Goal: Task Accomplishment & Management: Use online tool/utility

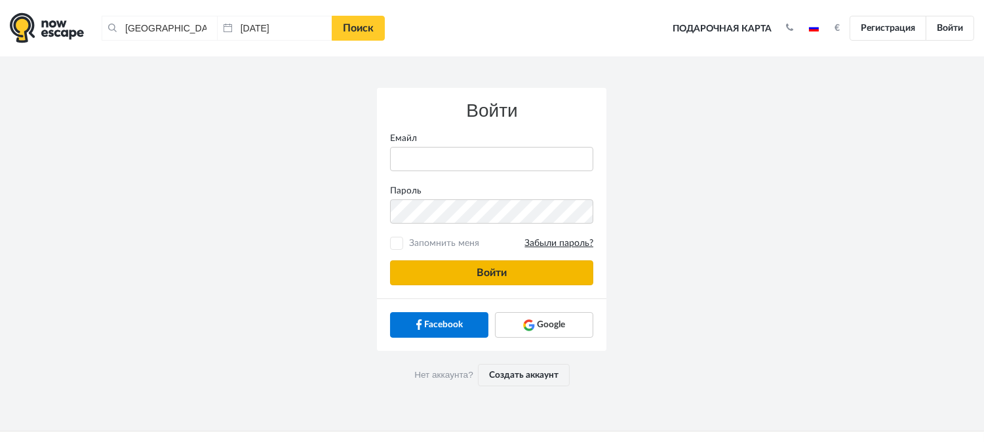
type input "[PERSON_NAME][EMAIL_ADDRESS][DOMAIN_NAME]"
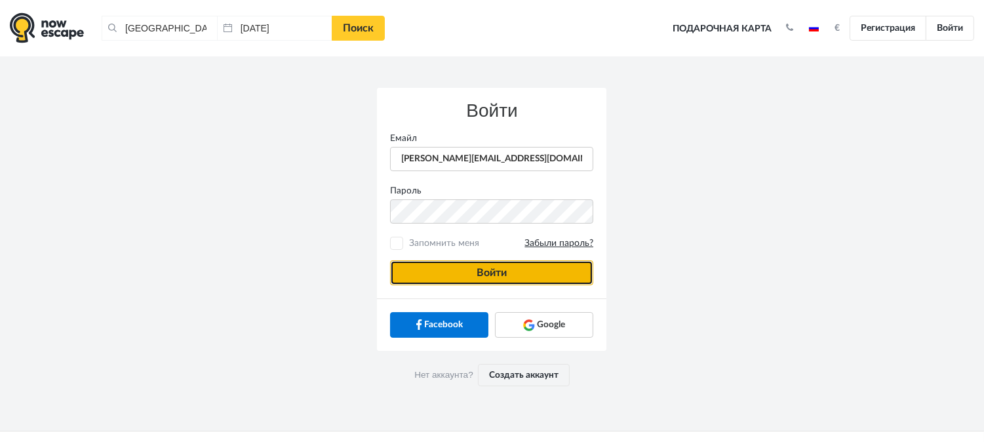
click at [551, 265] on button "Войти" at bounding box center [491, 272] width 203 height 25
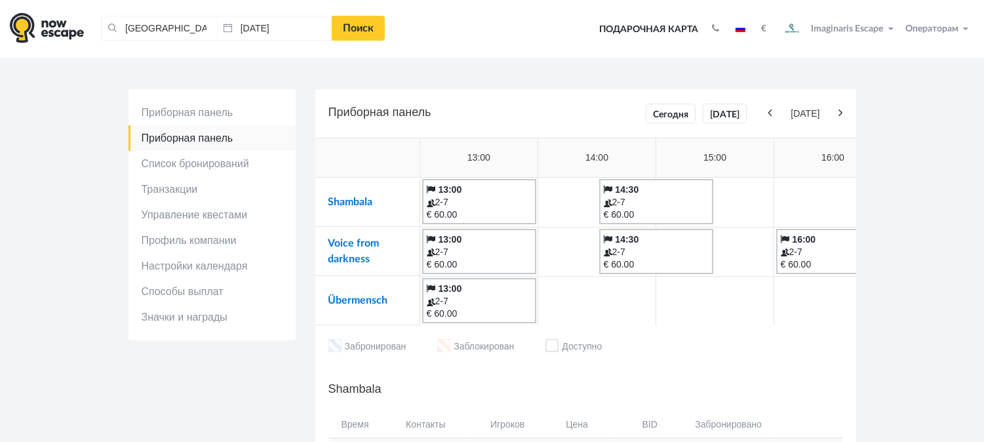
click at [362, 195] on td "Shambala" at bounding box center [367, 202] width 105 height 49
click at [363, 197] on link "Shambala" at bounding box center [351, 202] width 45 height 10
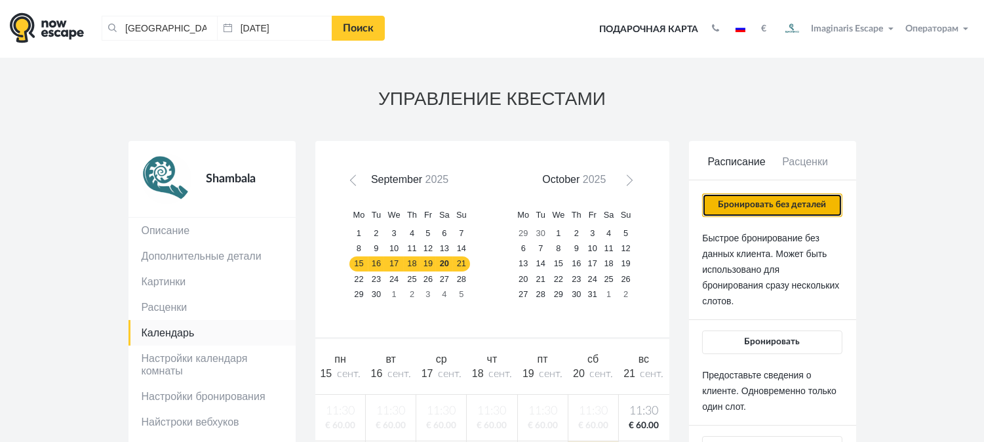
click at [727, 211] on button "Бронировать без деталей" at bounding box center [772, 205] width 140 height 24
